Goal: Transaction & Acquisition: Purchase product/service

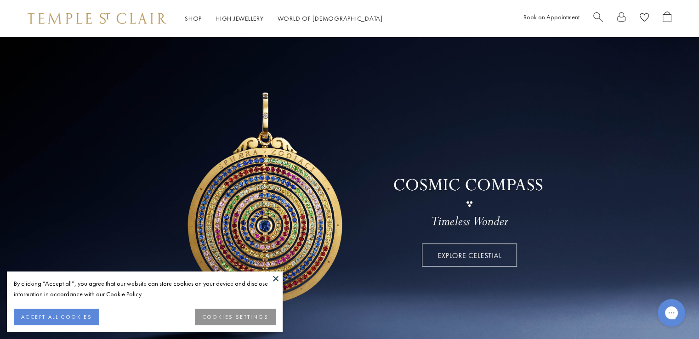
click at [89, 316] on button "ACCEPT ALL COOKIES" at bounding box center [57, 317] width 86 height 17
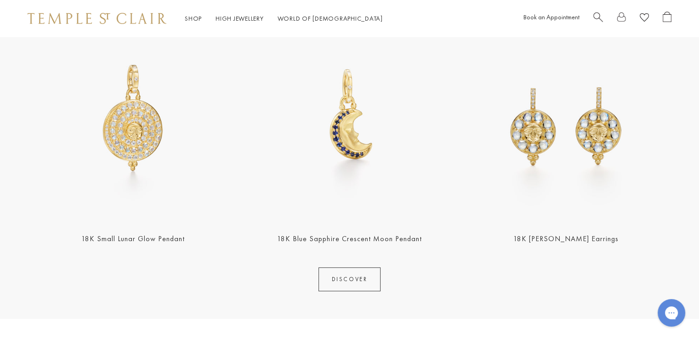
scroll to position [405, 0]
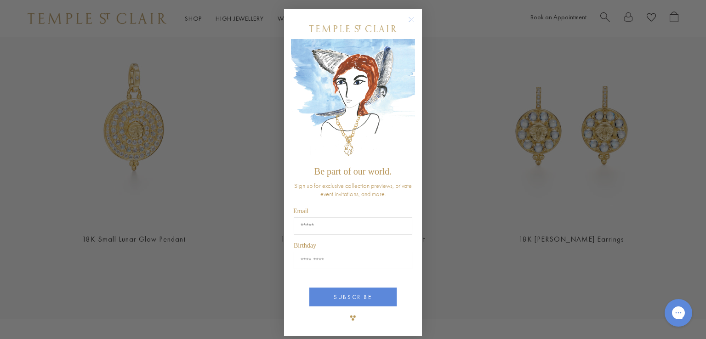
click at [411, 92] on img "POPUP Form" at bounding box center [353, 100] width 124 height 123
click at [413, 17] on icon "Close dialog" at bounding box center [410, 19] width 11 height 11
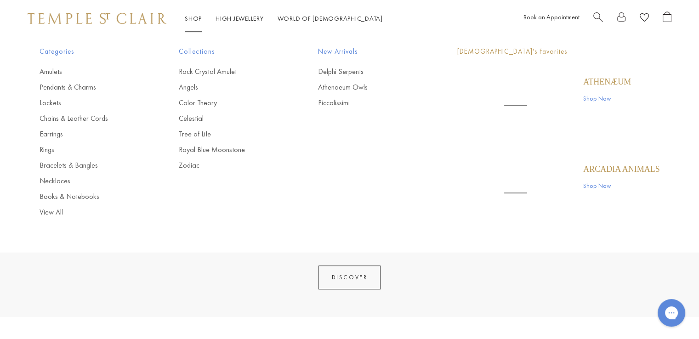
click at [192, 19] on link "Shop Shop" at bounding box center [193, 18] width 17 height 8
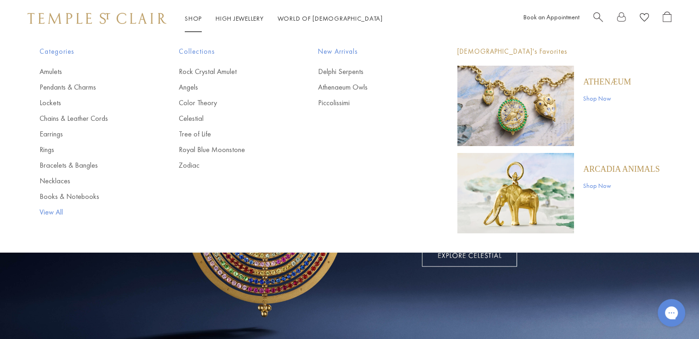
click at [51, 215] on link "View All" at bounding box center [91, 212] width 103 height 10
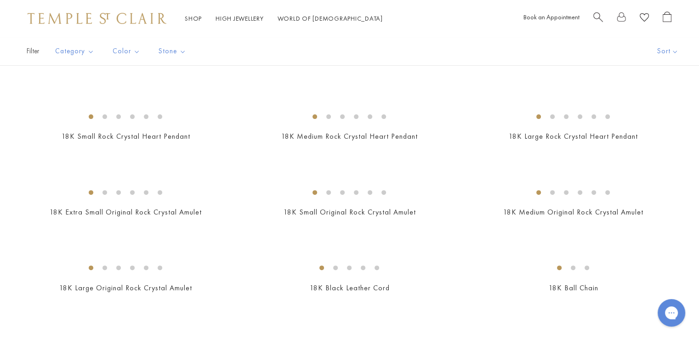
scroll to position [273, 0]
click at [0, 0] on img at bounding box center [0, 0] width 0 height 0
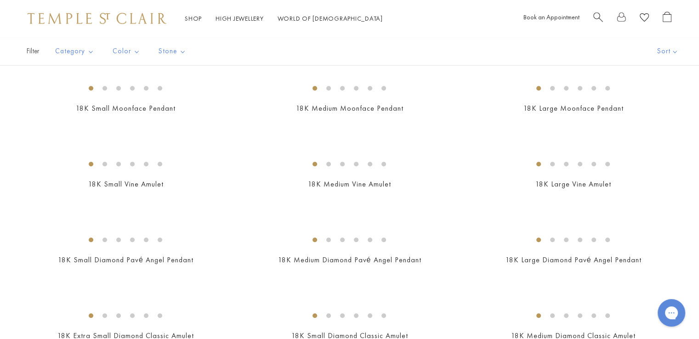
scroll to position [574, 0]
